Goal: Navigation & Orientation: Go to known website

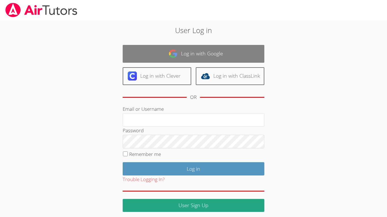
click at [218, 49] on link "Log in with Google" at bounding box center [194, 54] width 142 height 18
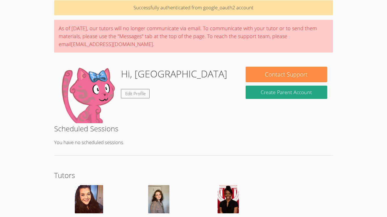
scroll to position [14, 0]
